Goal: Information Seeking & Learning: Learn about a topic

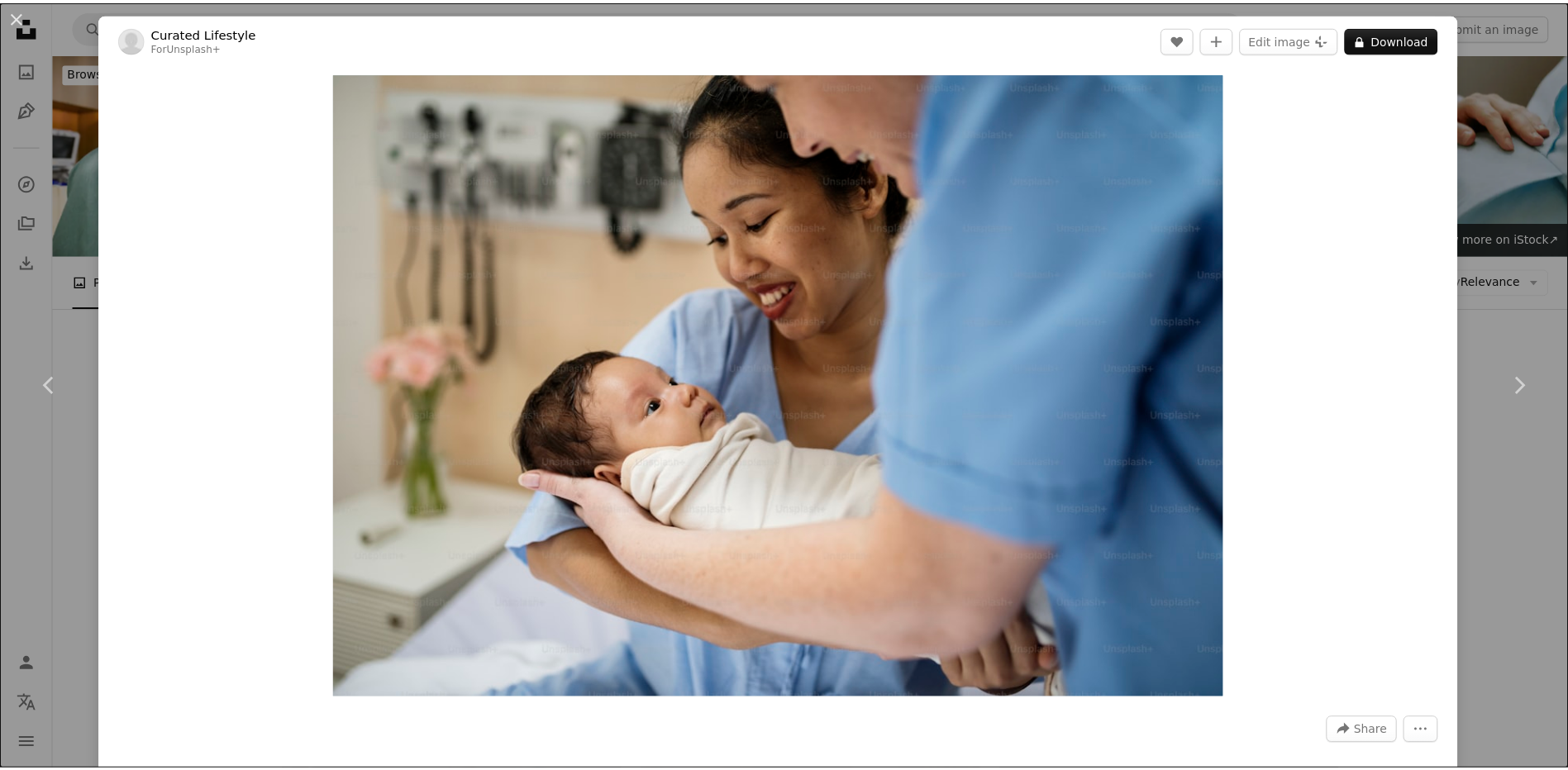
scroll to position [9479, 0]
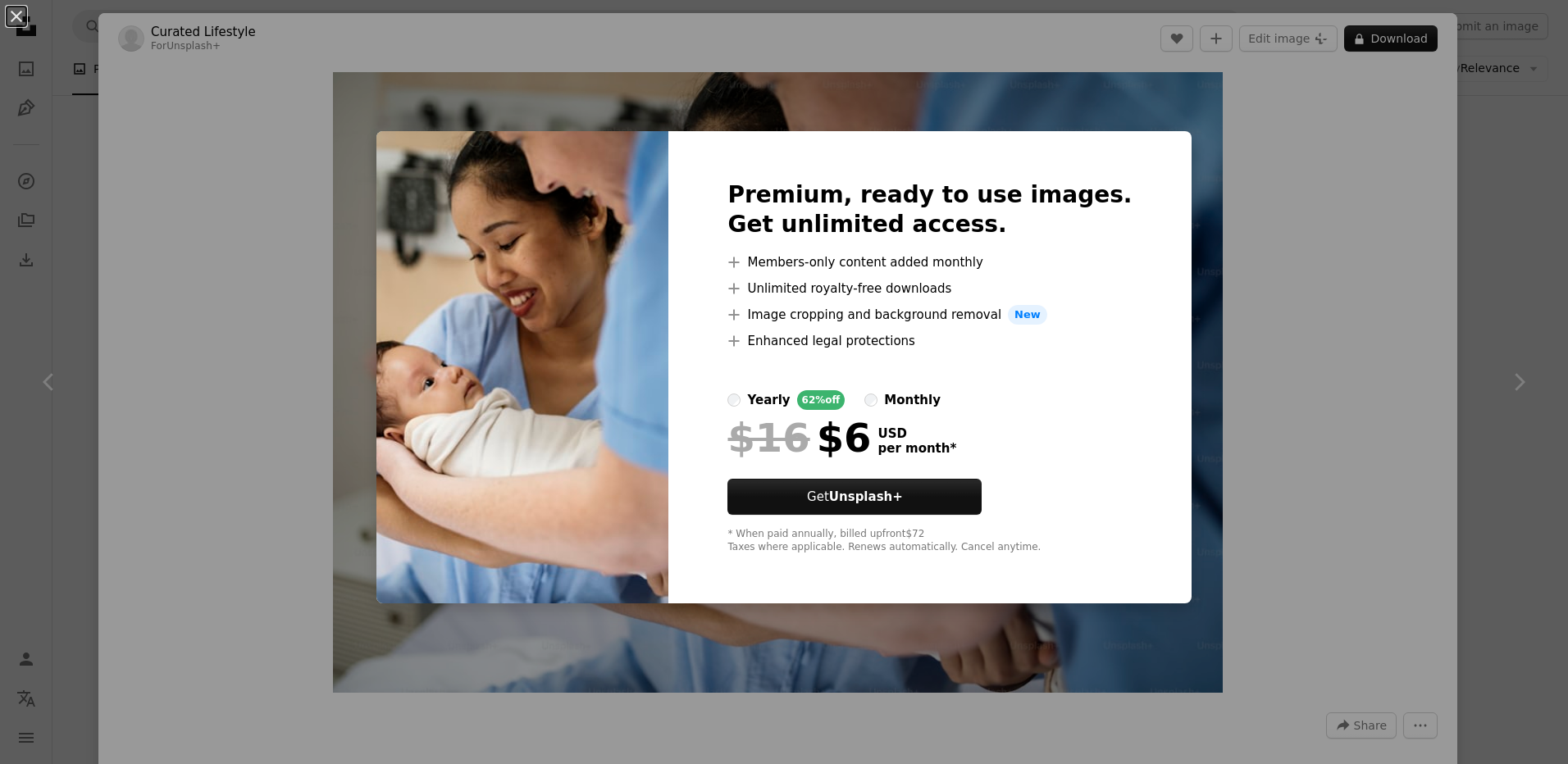
click at [1247, 444] on div "An X shape Premium, ready to use images. Get unlimited access. A plus sign Memb…" at bounding box center [784, 382] width 1568 height 764
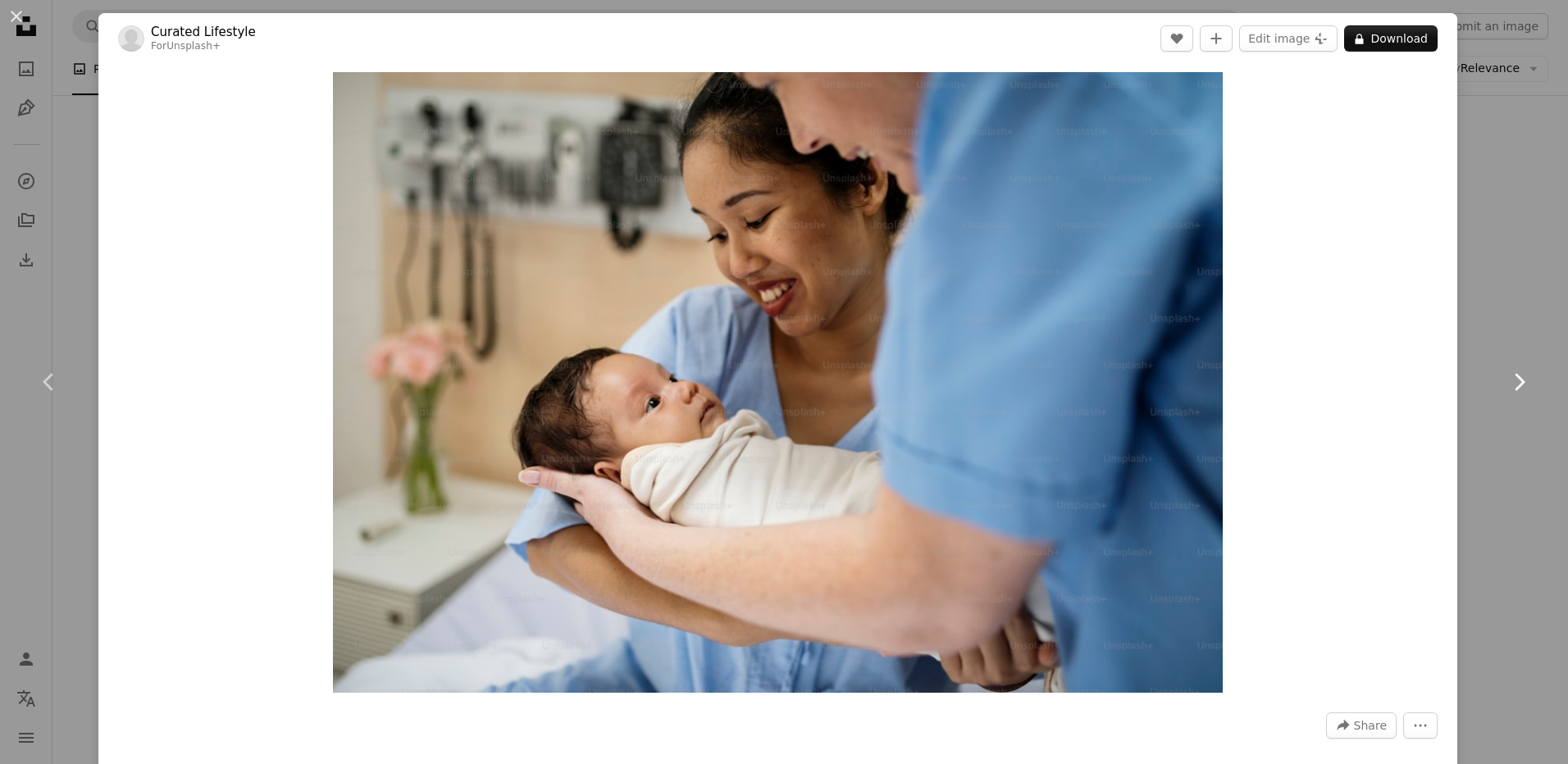
click at [1521, 342] on link "Chevron right" at bounding box center [1519, 381] width 99 height 157
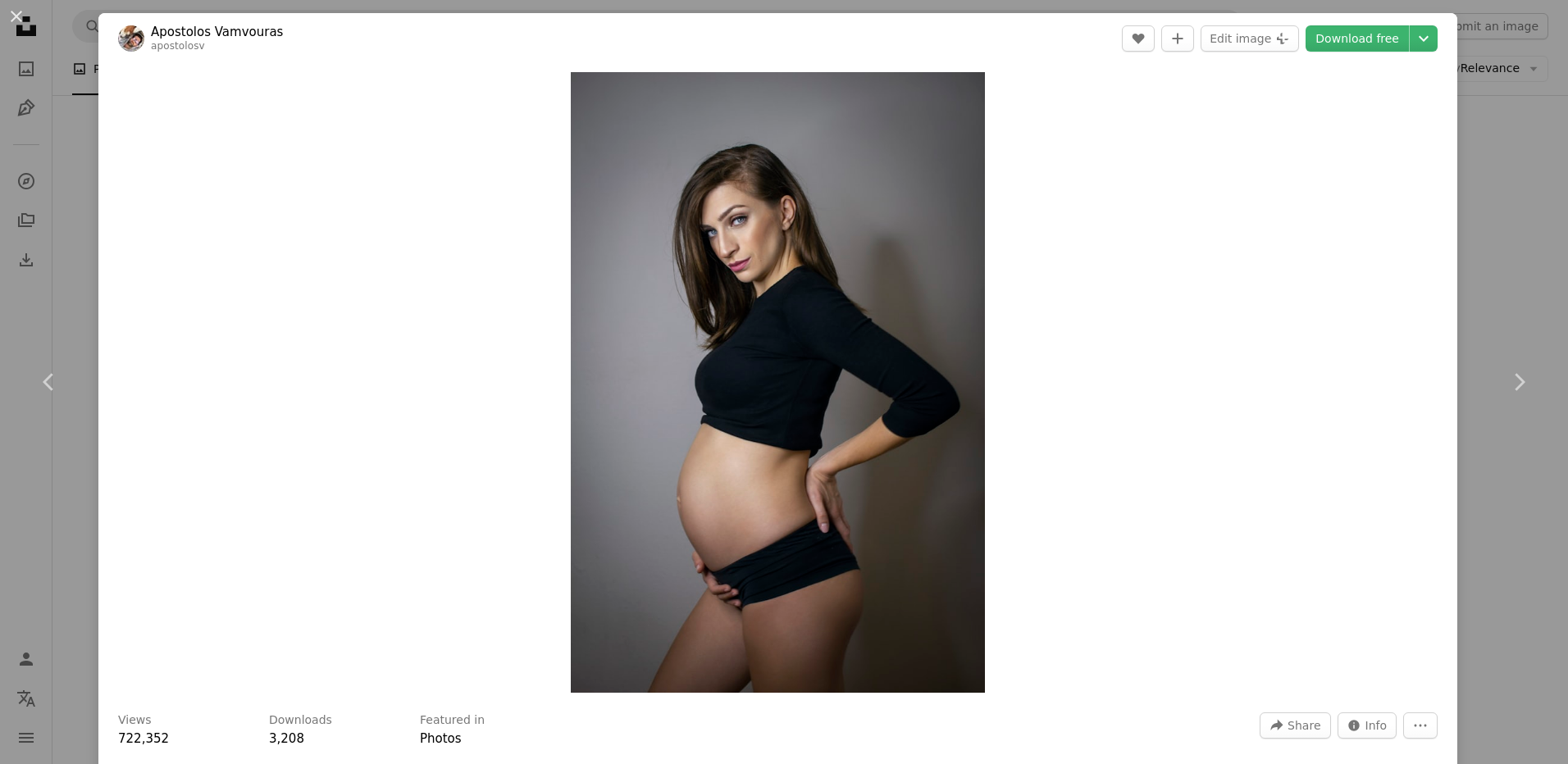
click at [1470, 178] on div "An X shape Chevron left Chevron right Apostolos Vamvouras apostolosv A heart A …" at bounding box center [784, 382] width 1568 height 764
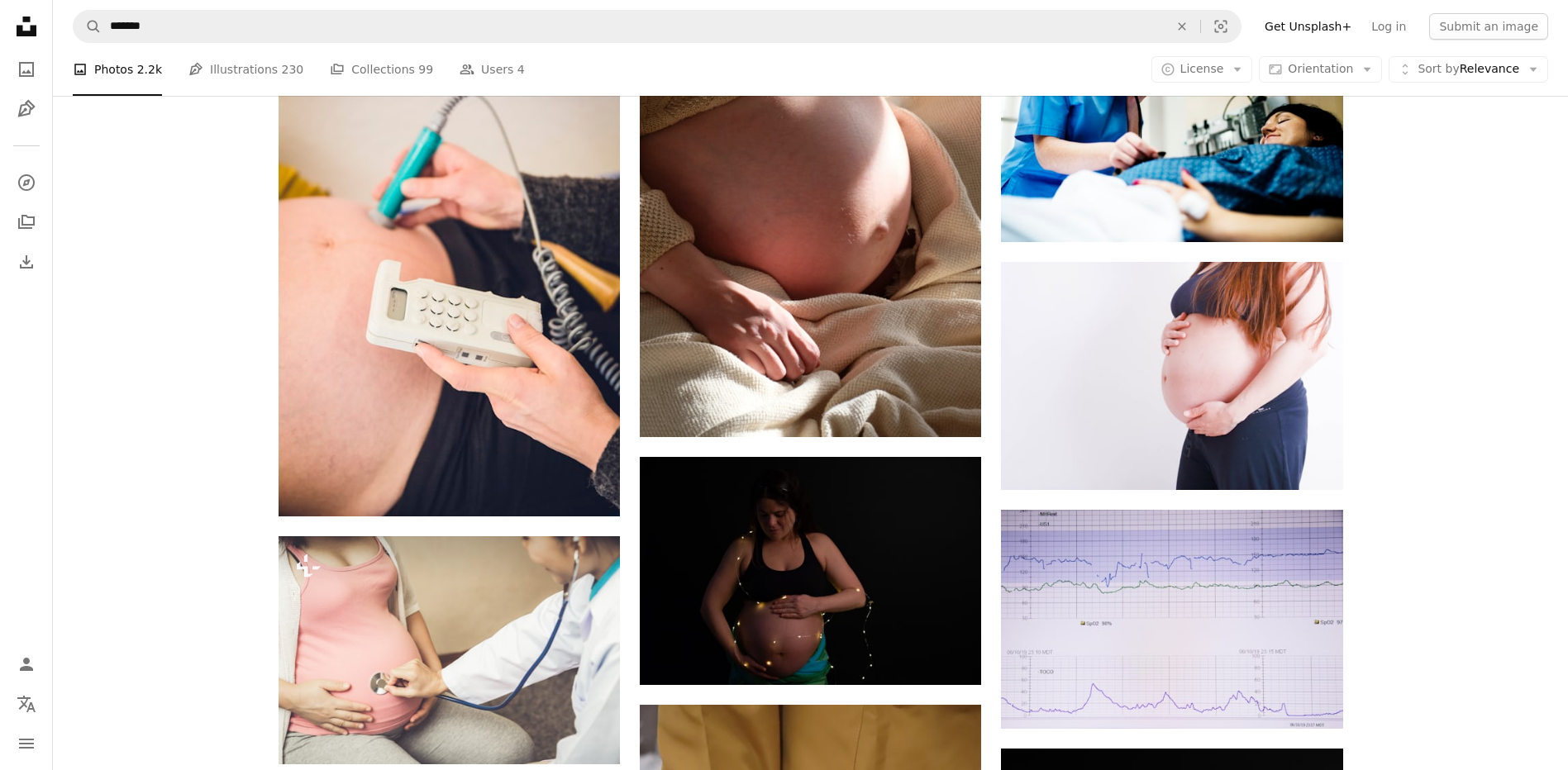
scroll to position [896, 0]
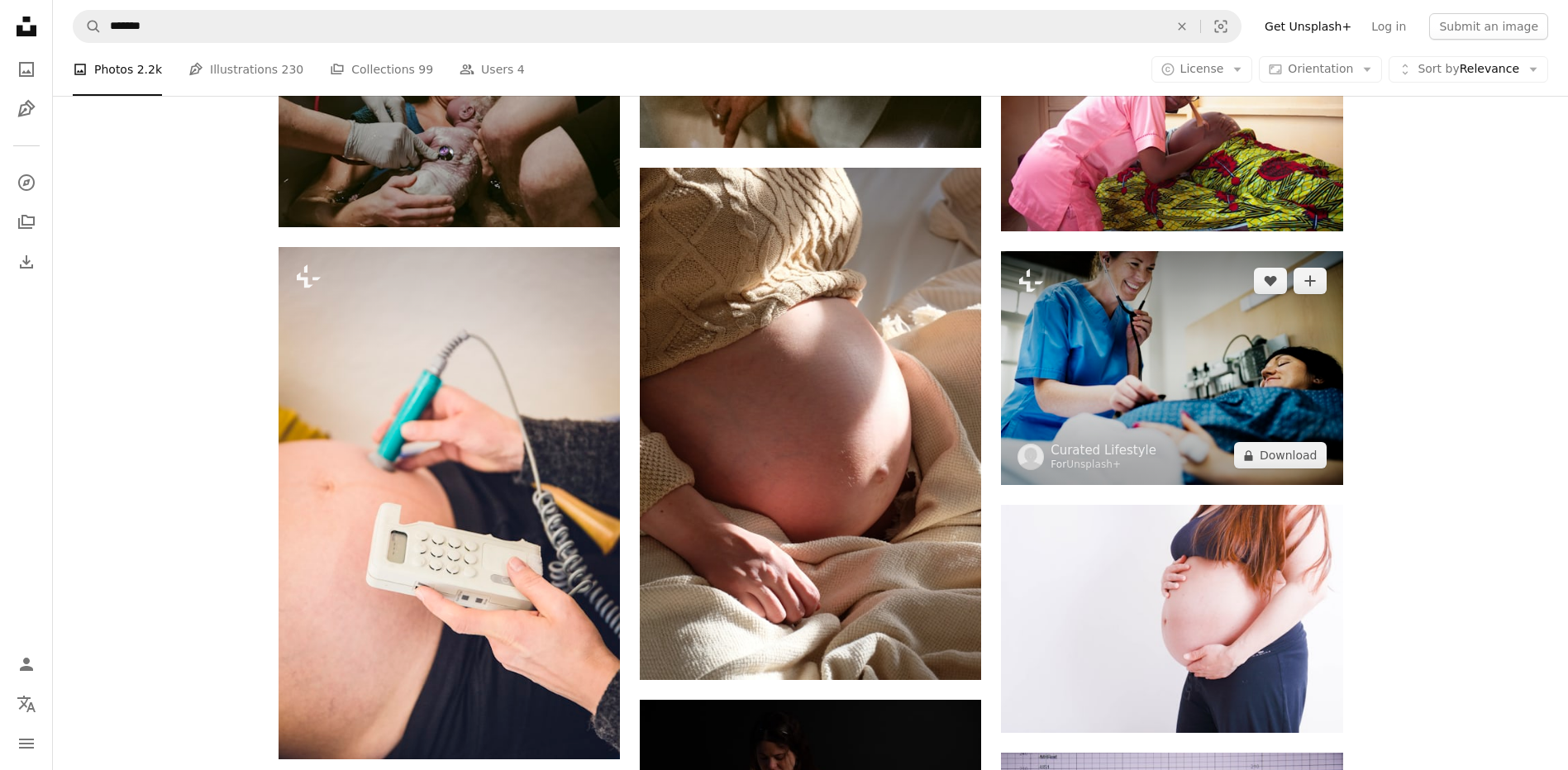
click at [1166, 358] on img at bounding box center [1171, 368] width 342 height 234
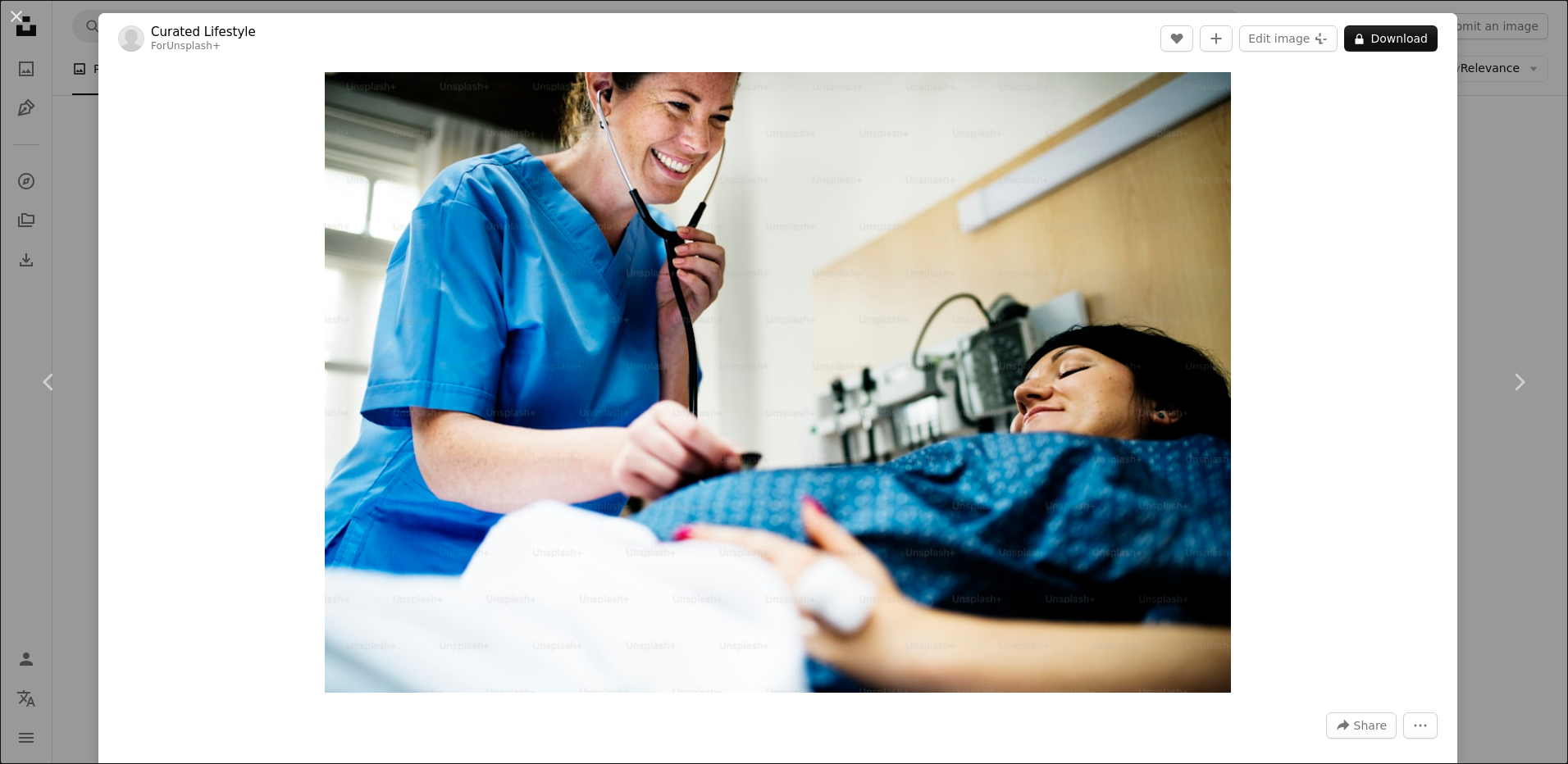
click at [1514, 180] on div "An X shape Chevron left Chevron right Curated Lifestyle For Unsplash+ A heart A…" at bounding box center [784, 382] width 1568 height 764
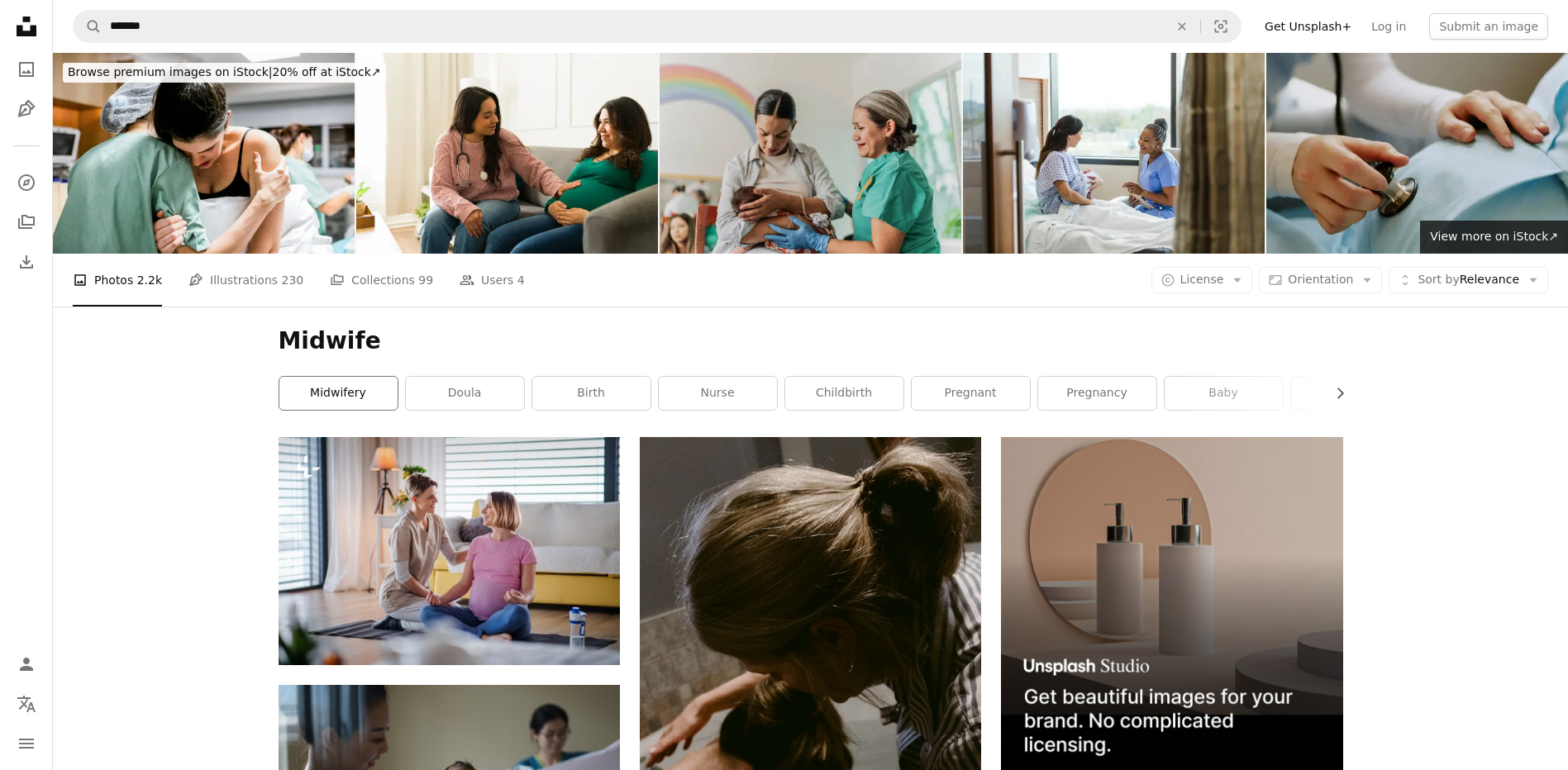
click at [326, 381] on link "midwifery" at bounding box center [339, 394] width 118 height 33
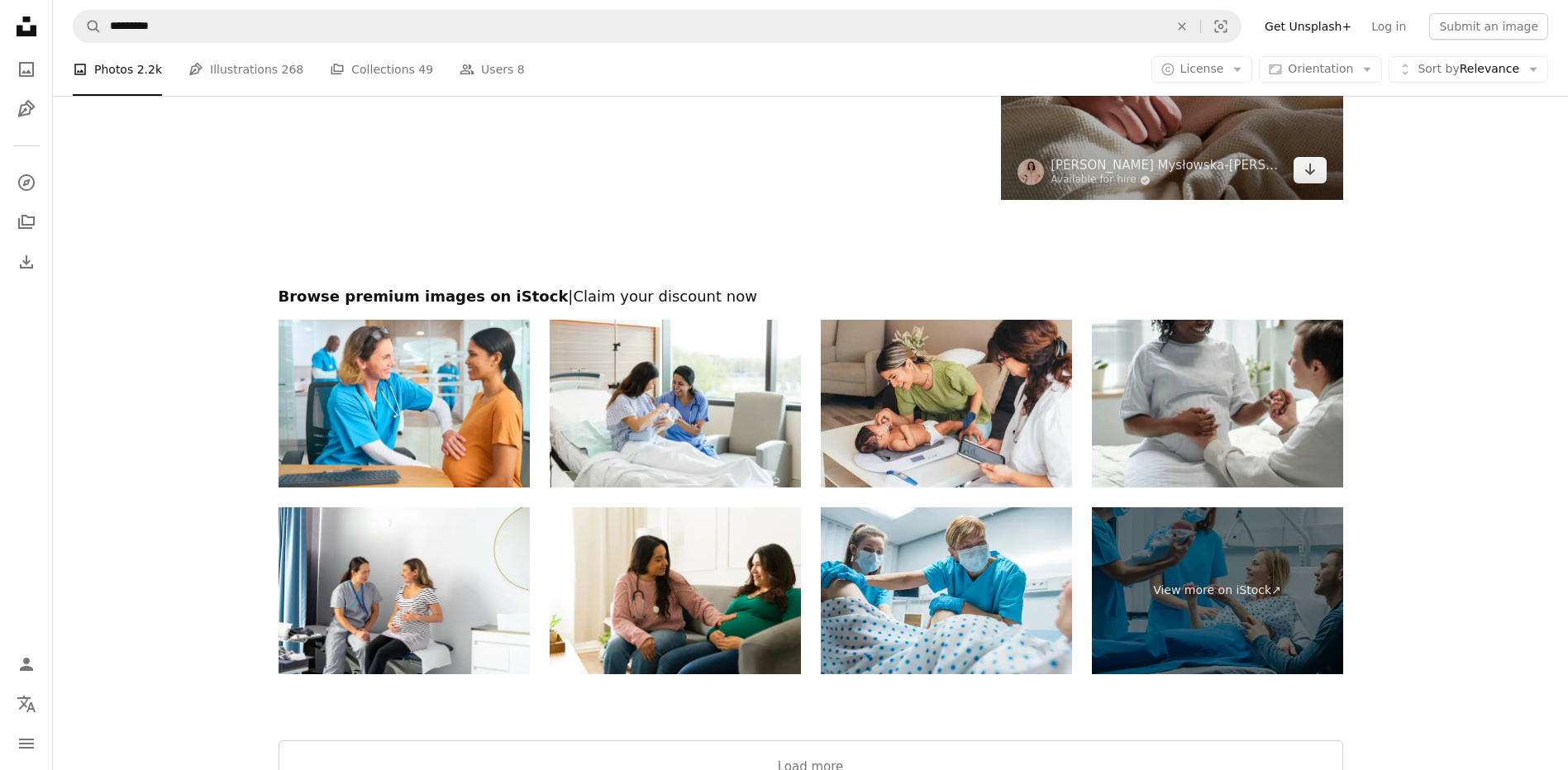
scroll to position [3230, 0]
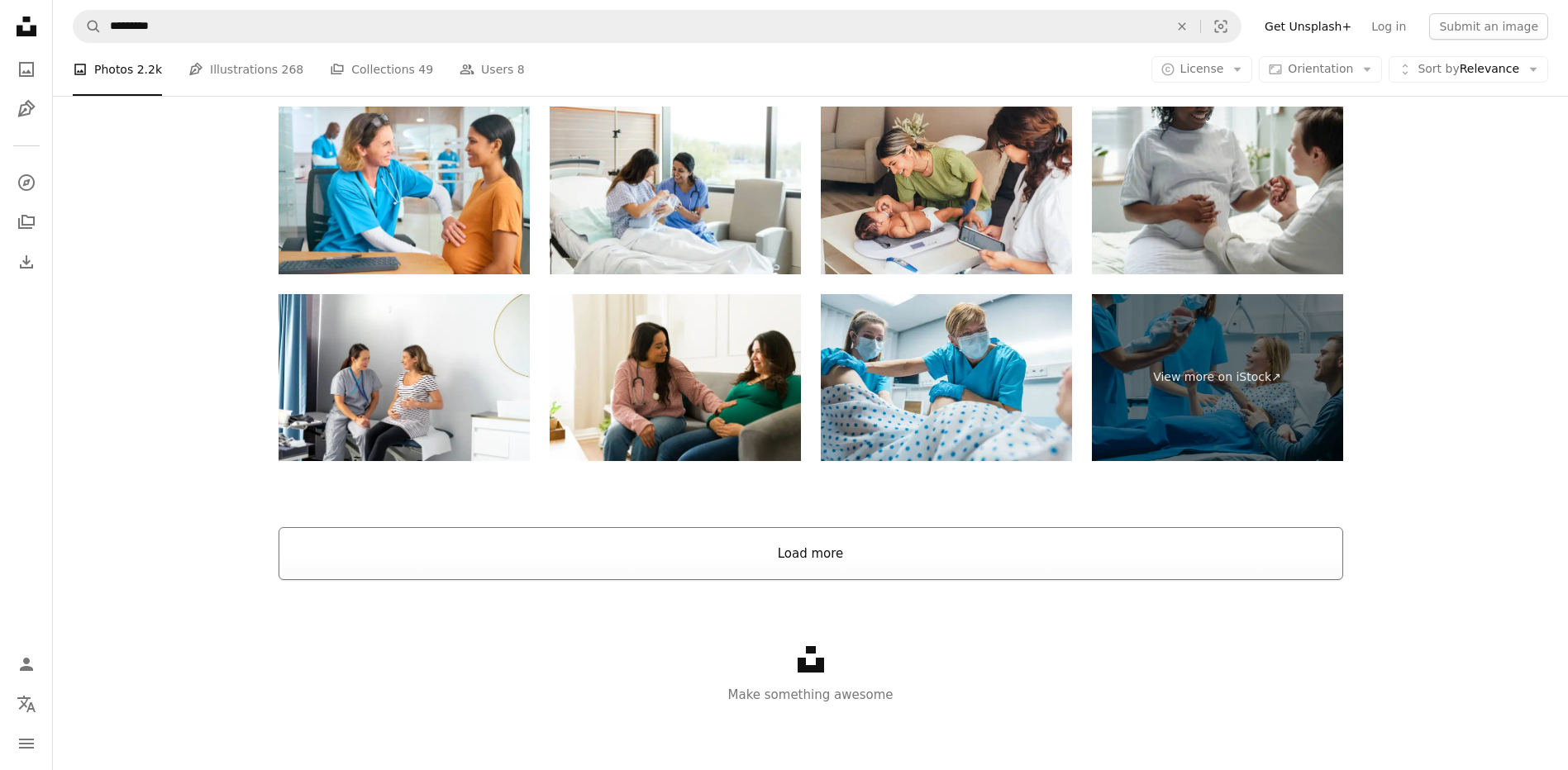
click at [922, 556] on button "Load more" at bounding box center [811, 553] width 1065 height 53
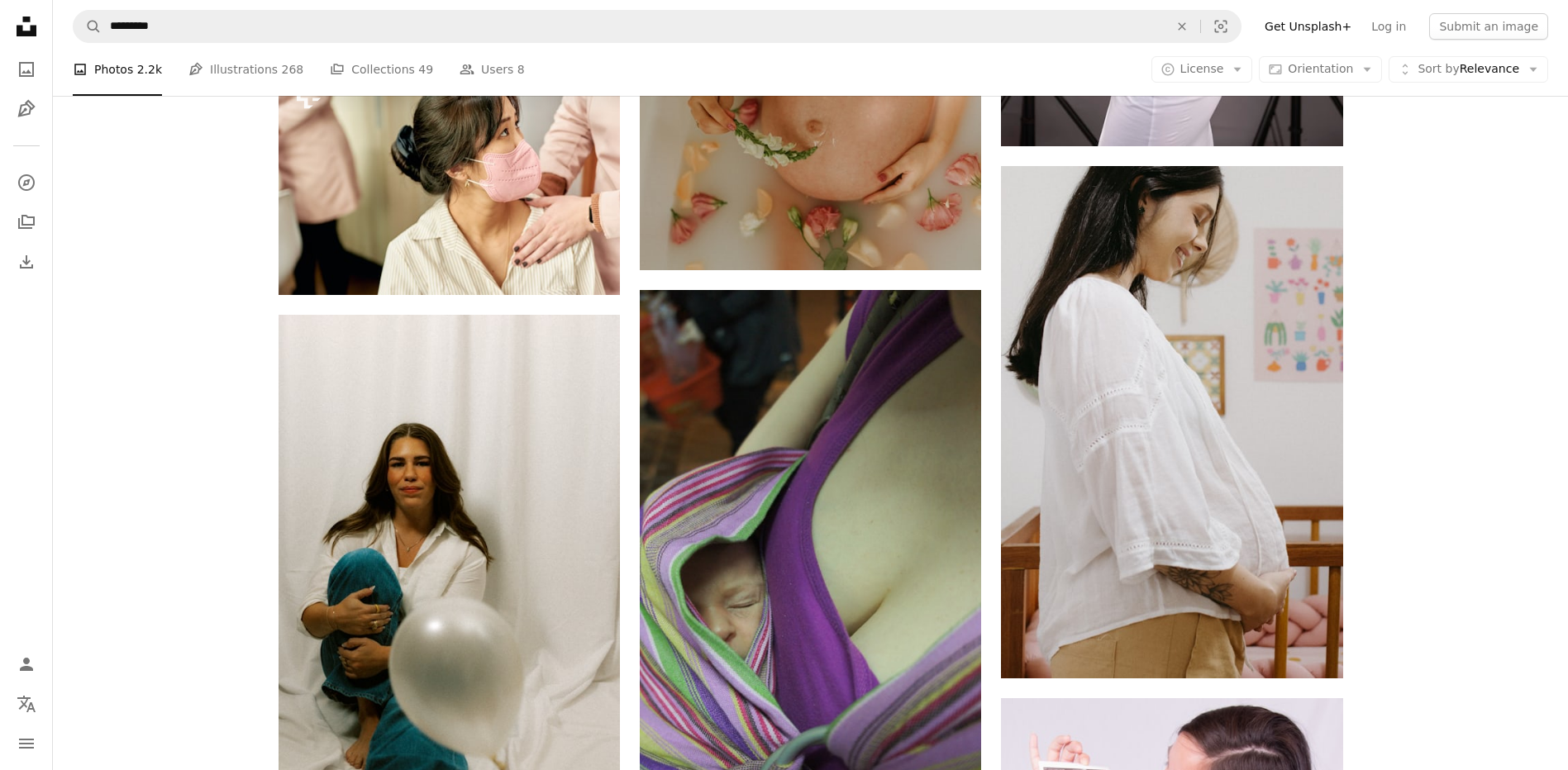
scroll to position [4139, 0]
